Goal: Information Seeking & Learning: Understand process/instructions

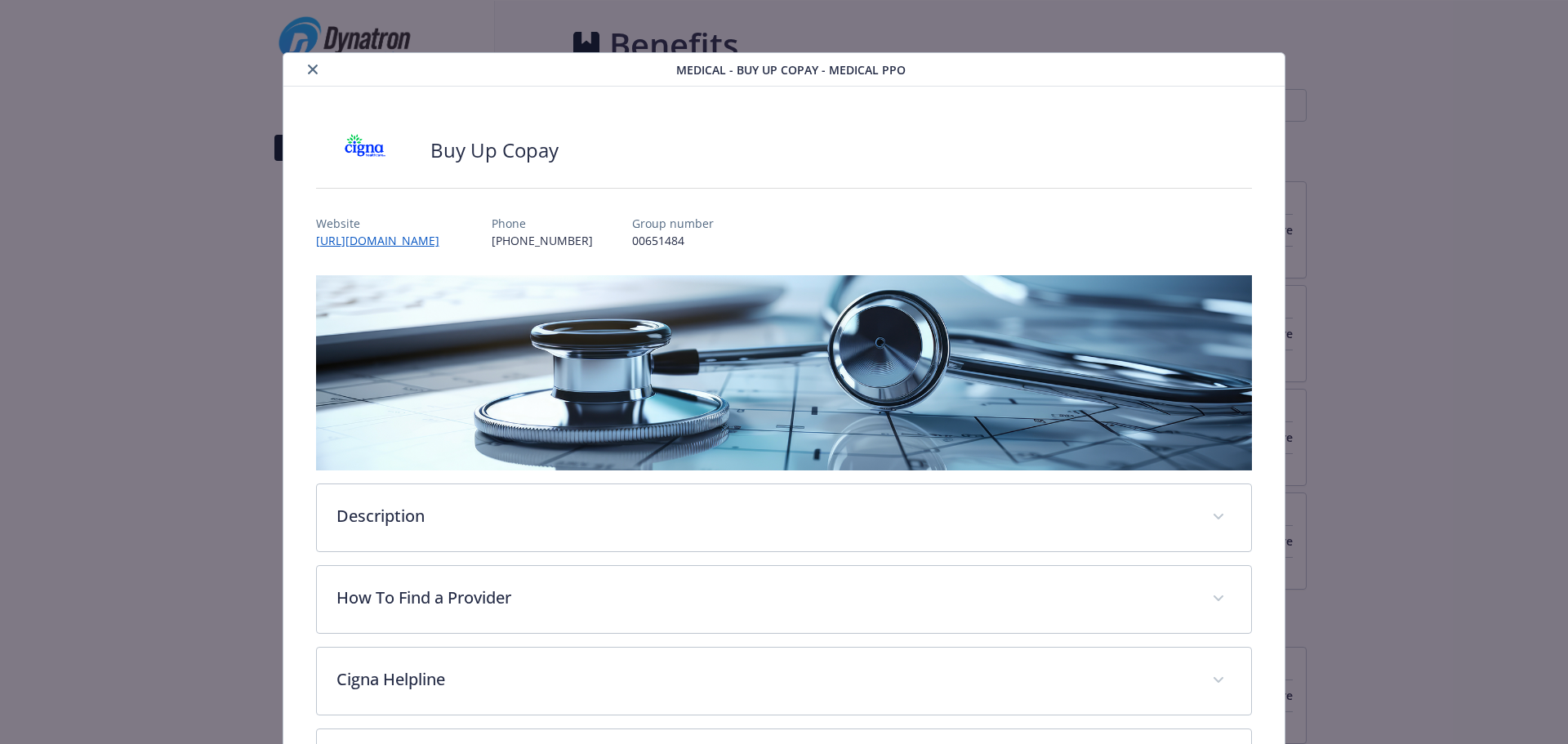
scroll to position [568, 0]
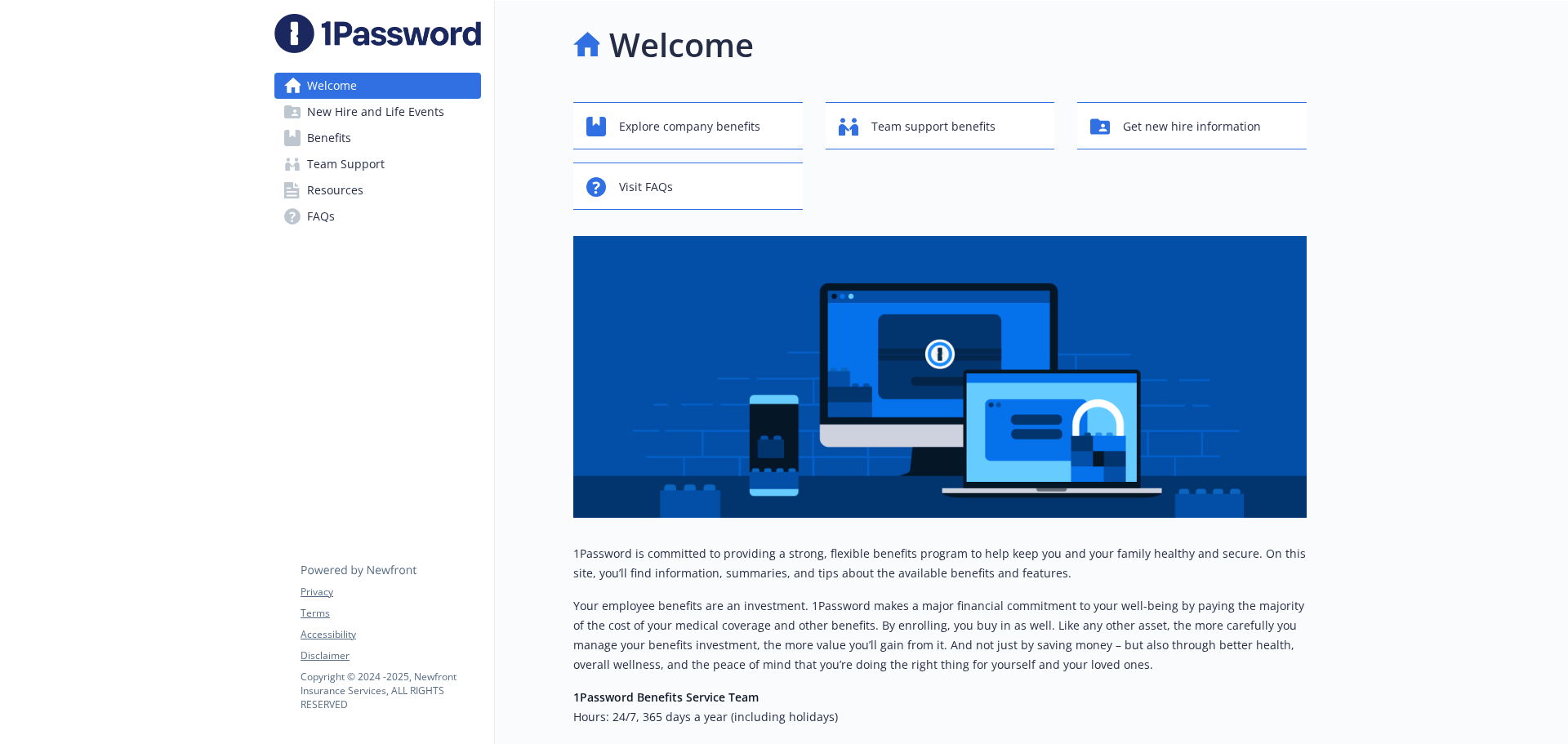
click at [294, 137] on icon at bounding box center [292, 137] width 16 height 16
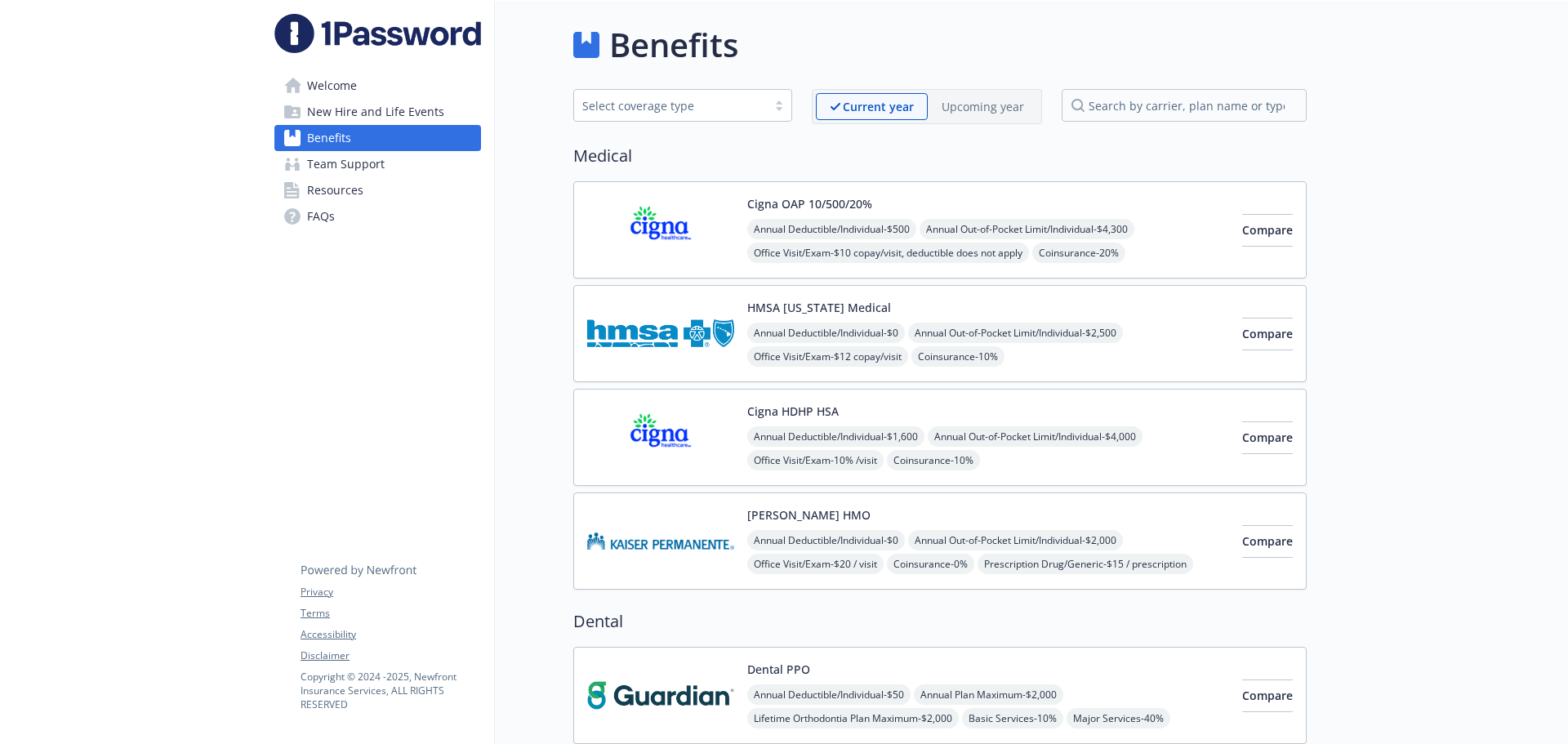
click at [311, 118] on span "New Hire and Life Events" at bounding box center [375, 112] width 137 height 26
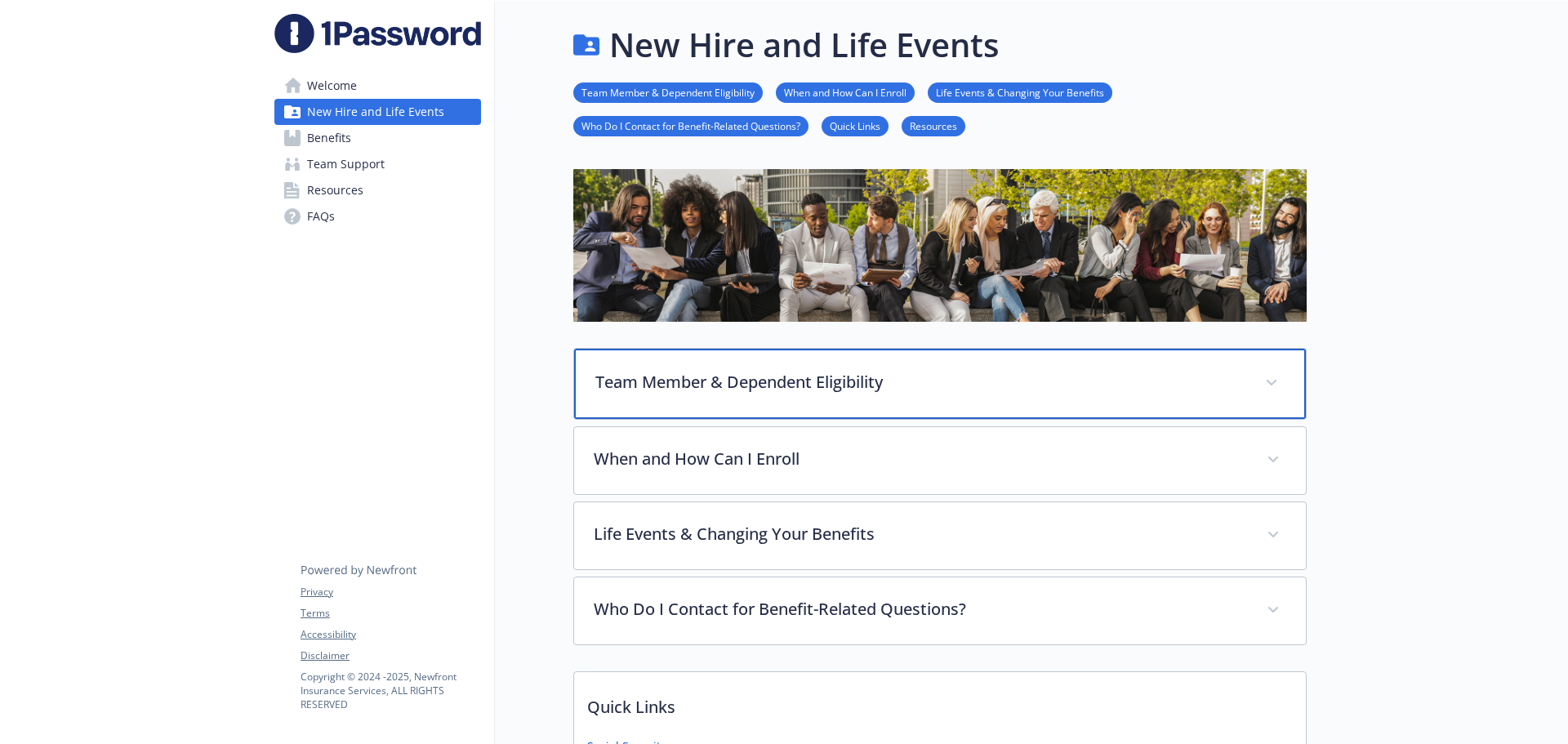
click at [654, 376] on p "Team Member & Dependent Eligibility" at bounding box center [920, 382] width 650 height 24
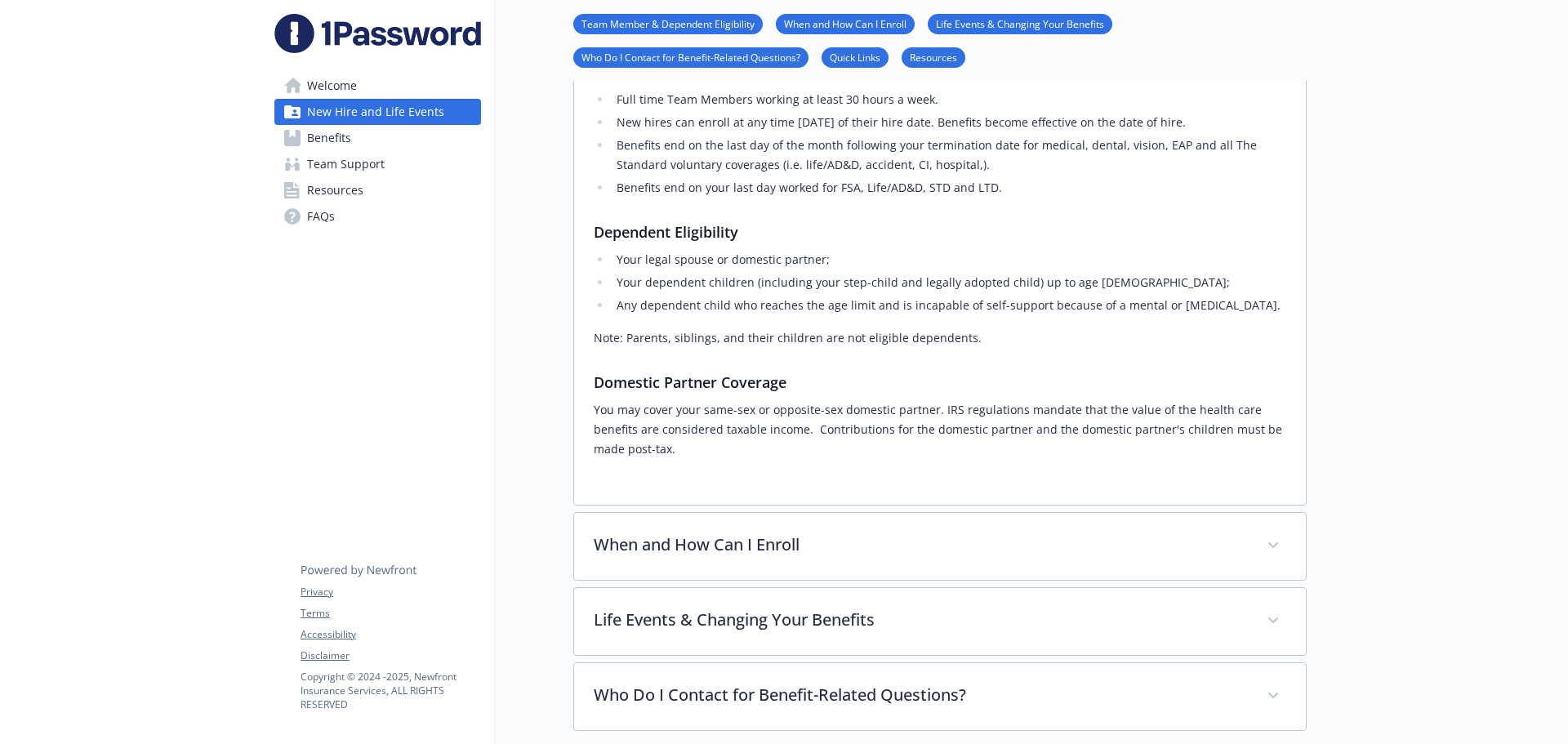
scroll to position [490, 0]
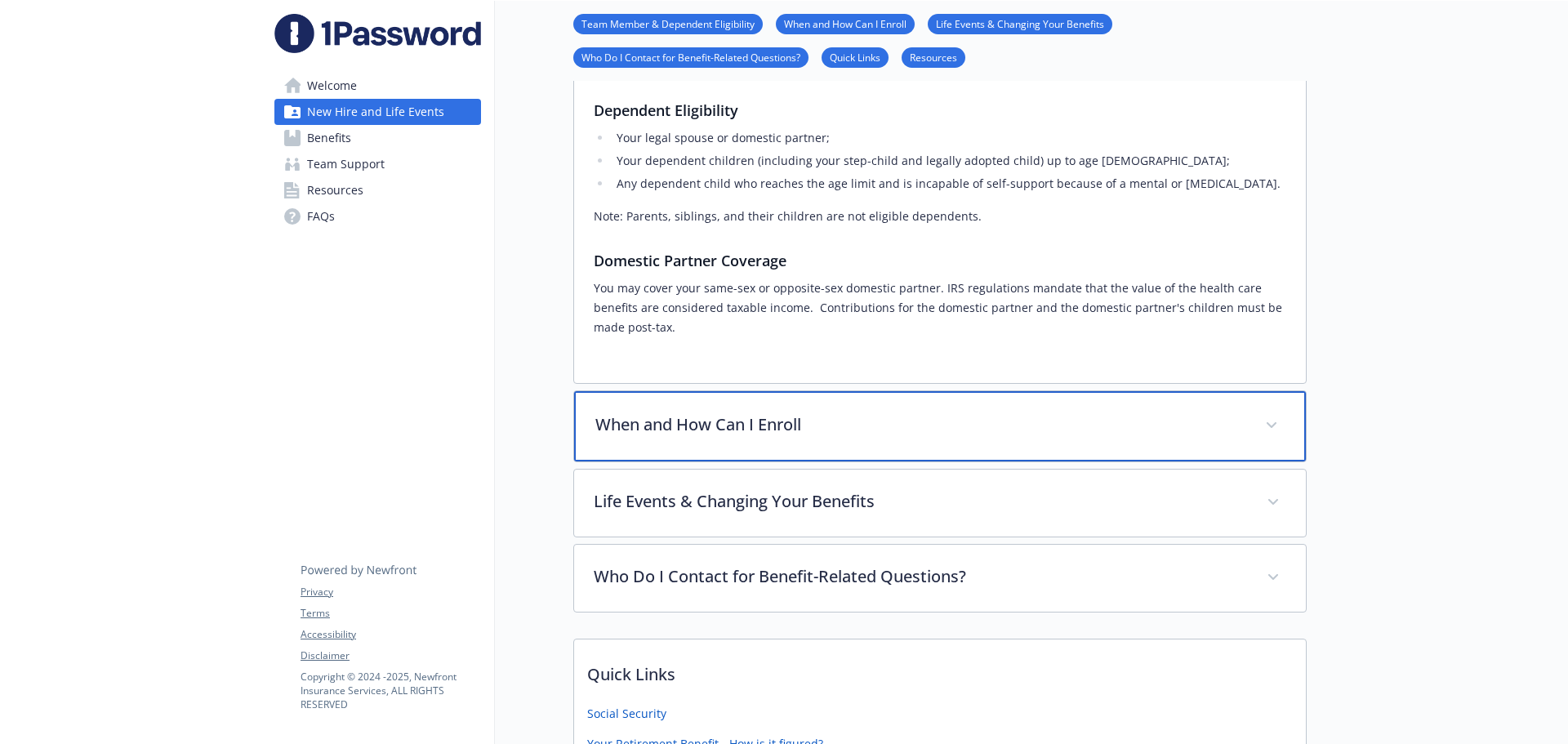
click at [663, 412] on div "When and How Can I Enroll" at bounding box center [939, 426] width 732 height 70
